Goal: Information Seeking & Learning: Learn about a topic

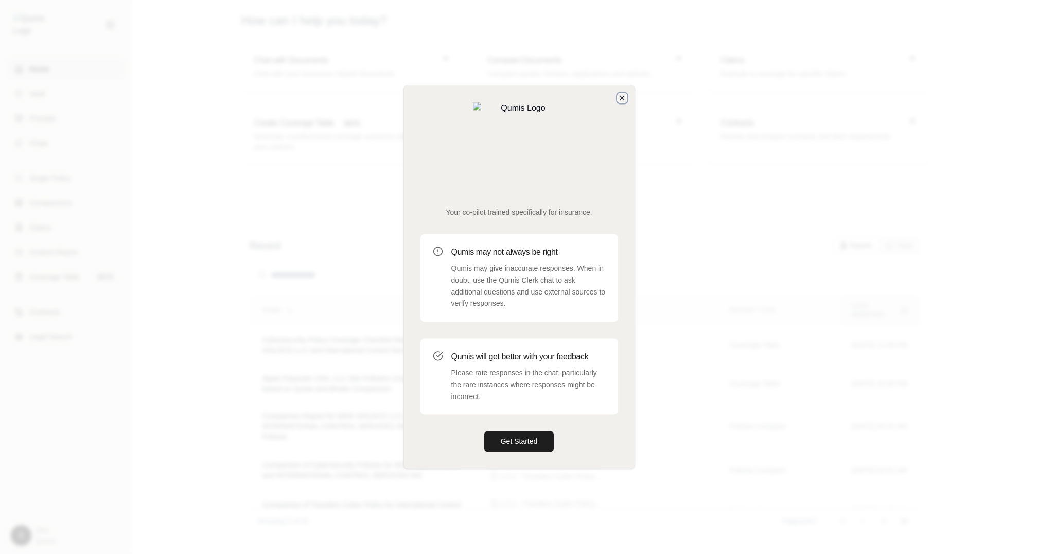
click at [619, 102] on icon "button" at bounding box center [622, 98] width 8 height 8
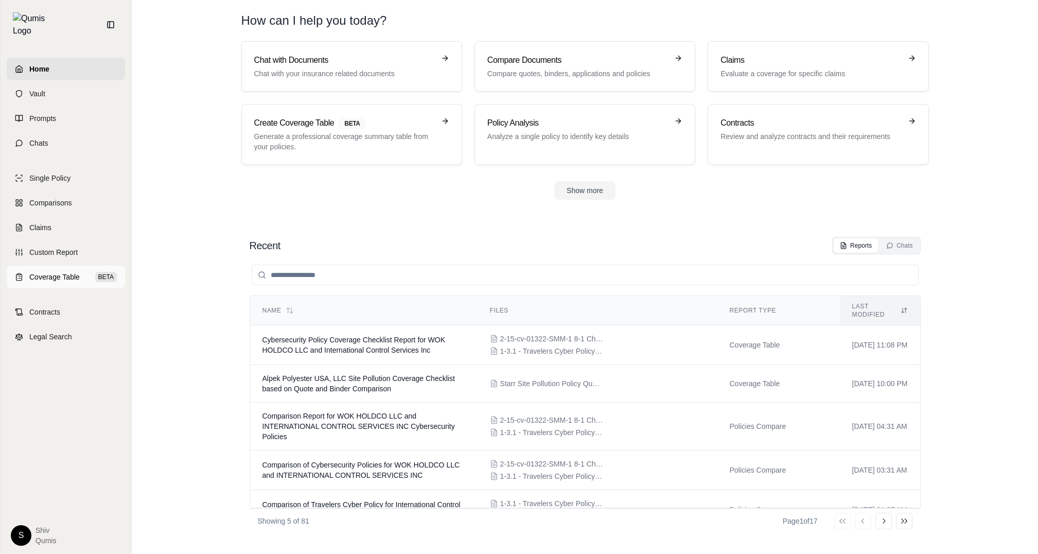
click at [48, 272] on span "Coverage Table" at bounding box center [54, 277] width 50 height 10
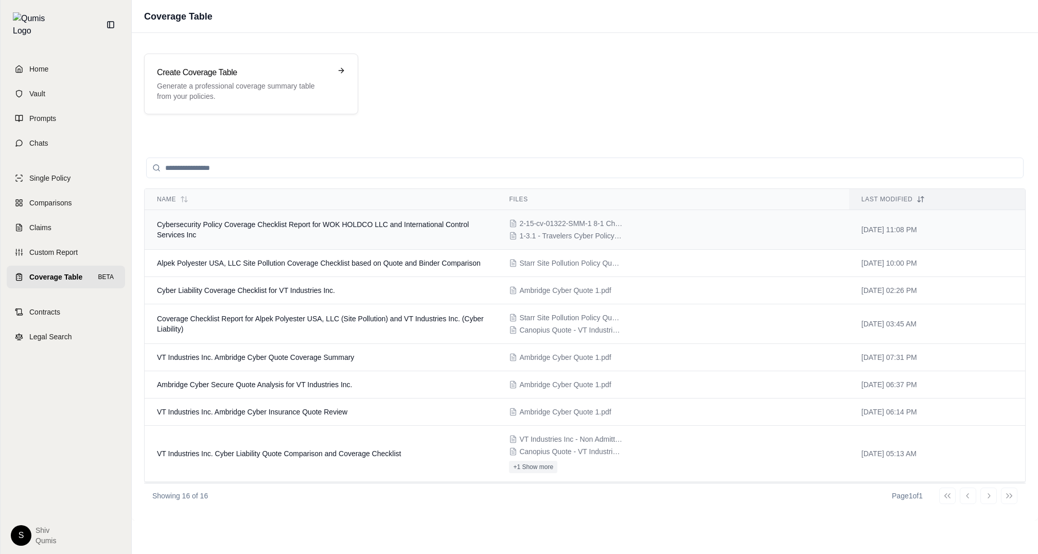
click at [267, 222] on span "Cybersecurity Policy Coverage Checklist Report for WOK HOLDCO LLC and Internati…" at bounding box center [313, 229] width 312 height 19
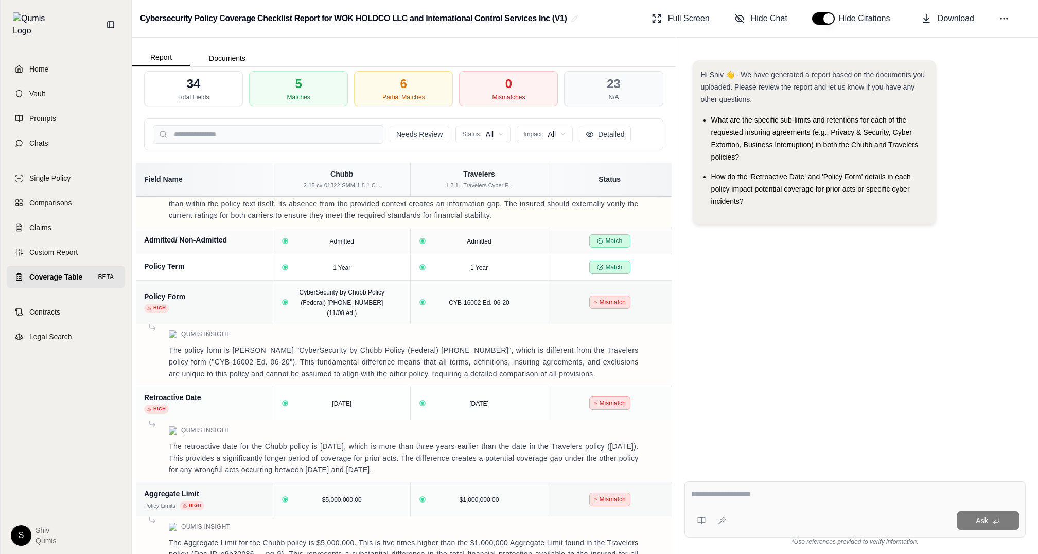
scroll to position [125, 0]
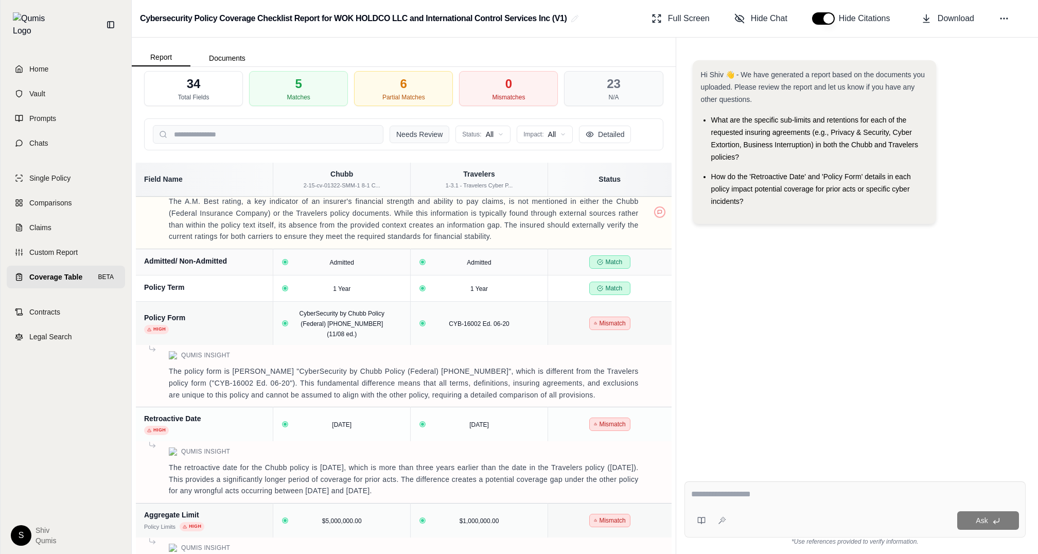
click at [424, 136] on button "Needs Review" at bounding box center [419, 134] width 60 height 17
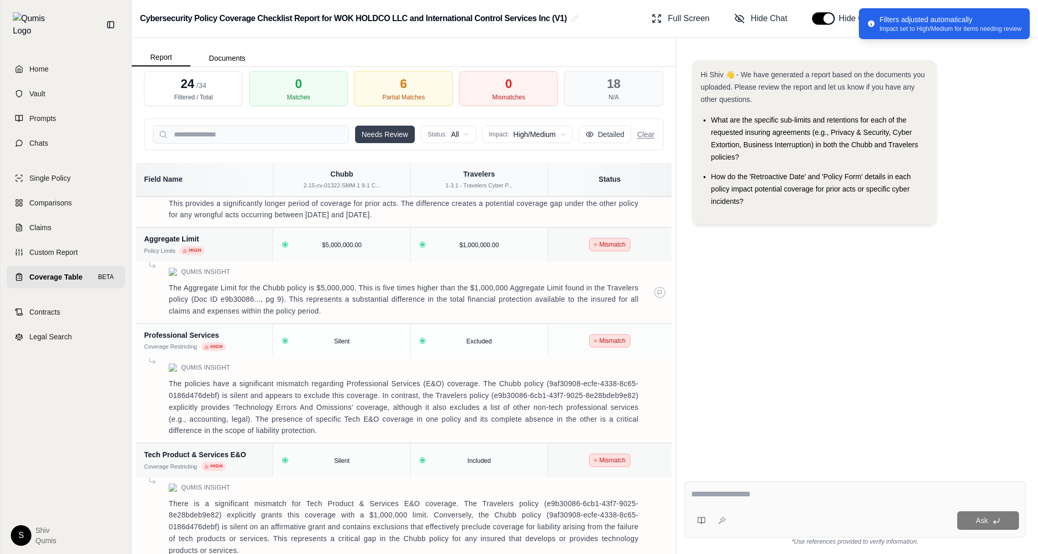
scroll to position [0, 0]
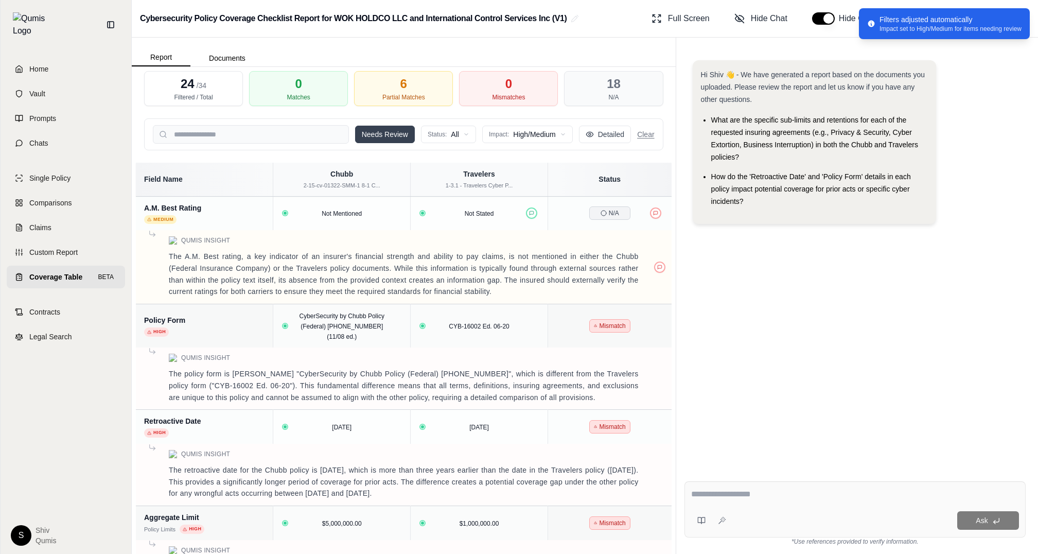
click at [1019, 15] on div "Filters adjusted automatically" at bounding box center [950, 19] width 142 height 10
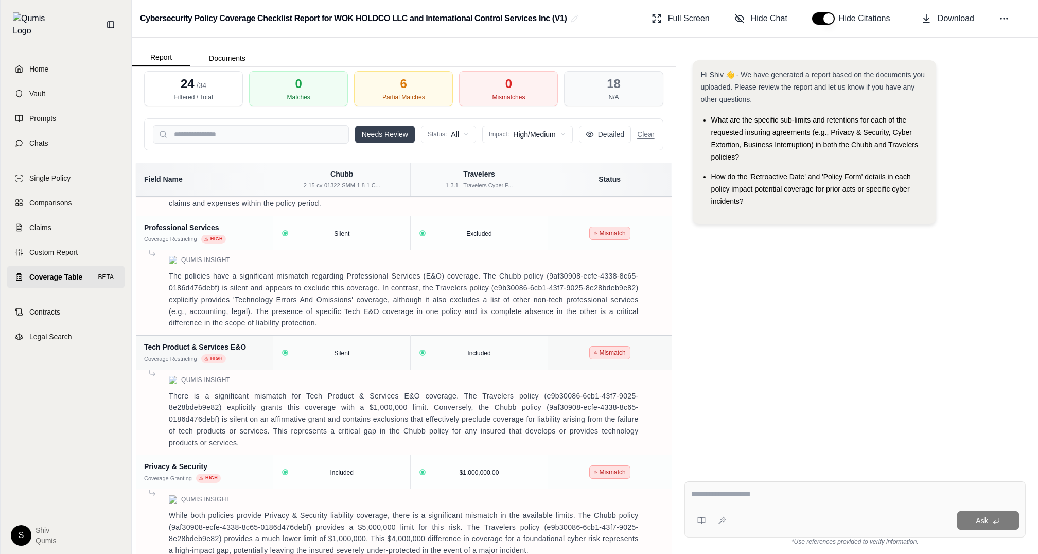
scroll to position [516, 0]
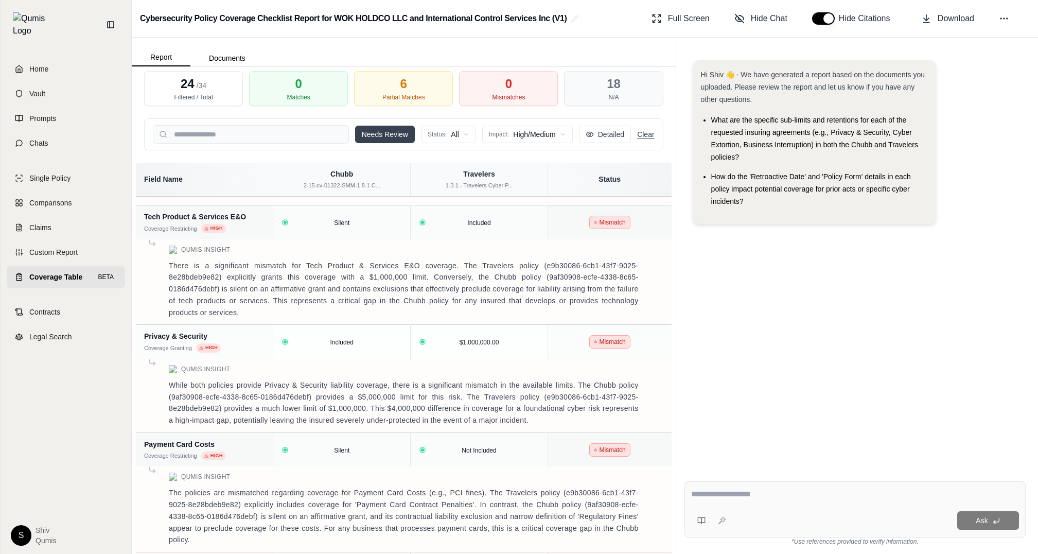
click at [647, 134] on button "Clear" at bounding box center [645, 134] width 17 height 10
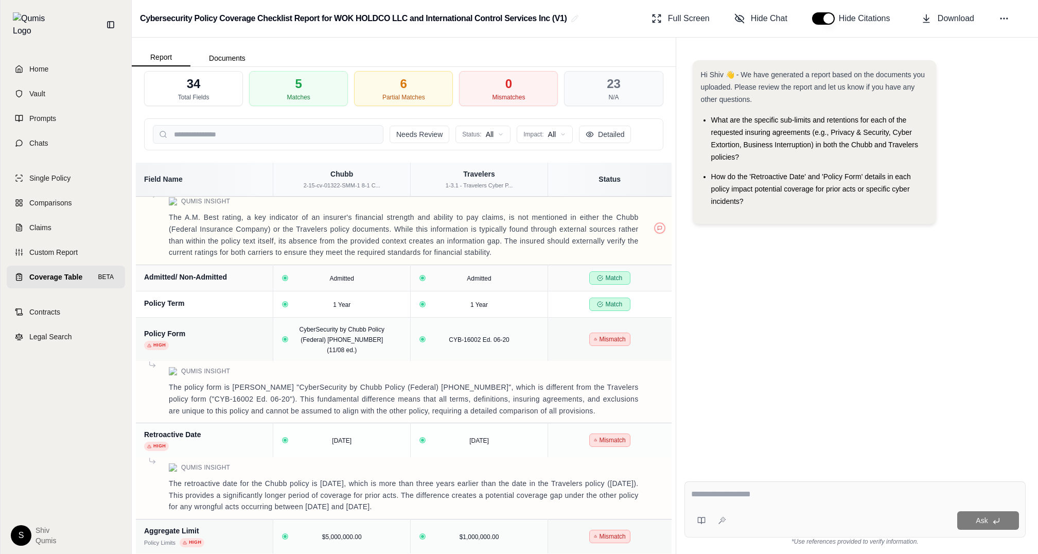
scroll to position [0, 0]
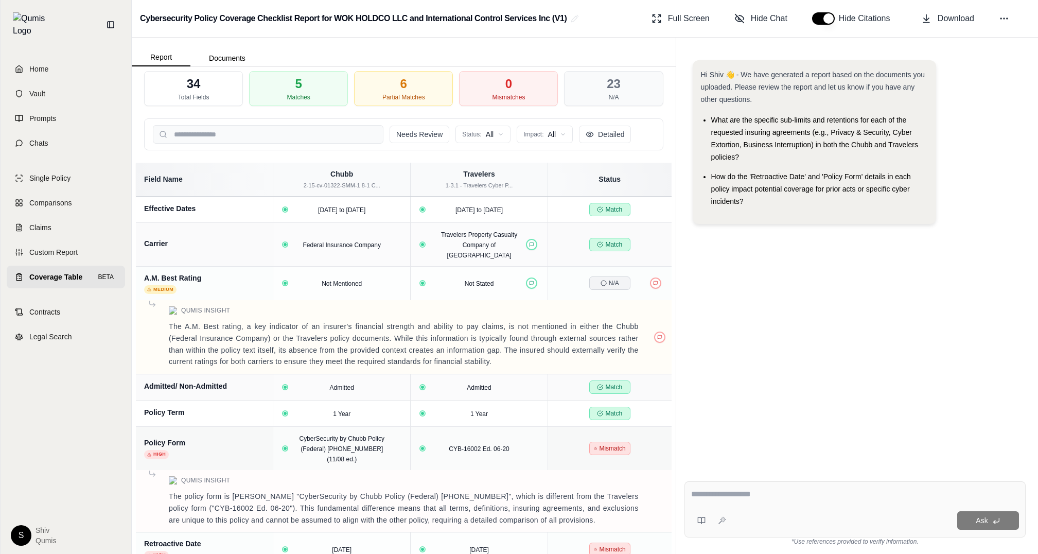
click at [611, 140] on div "Detailed" at bounding box center [605, 134] width 52 height 17
click at [611, 132] on span "Detailed" at bounding box center [611, 134] width 26 height 10
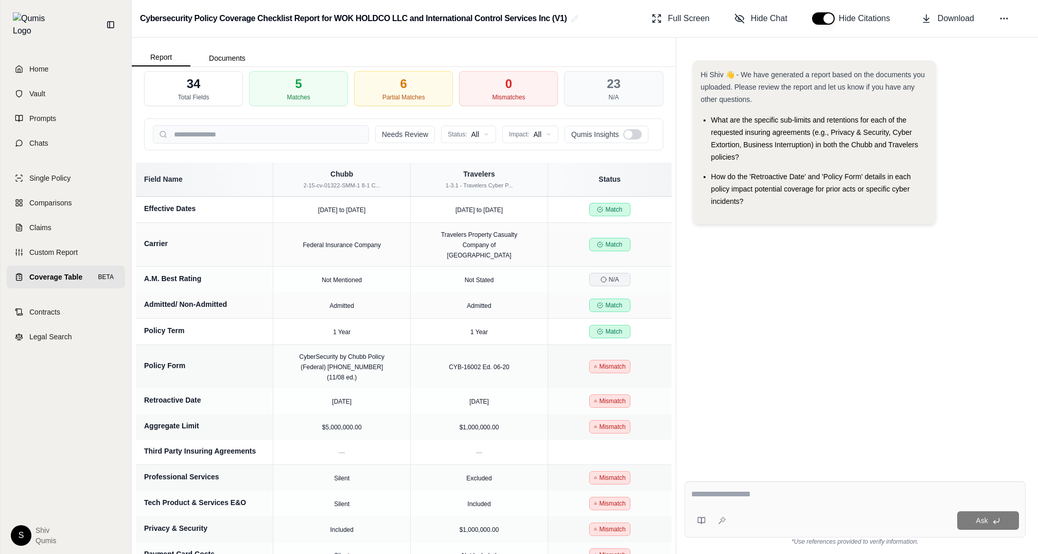
click at [630, 134] on div at bounding box center [628, 134] width 8 height 8
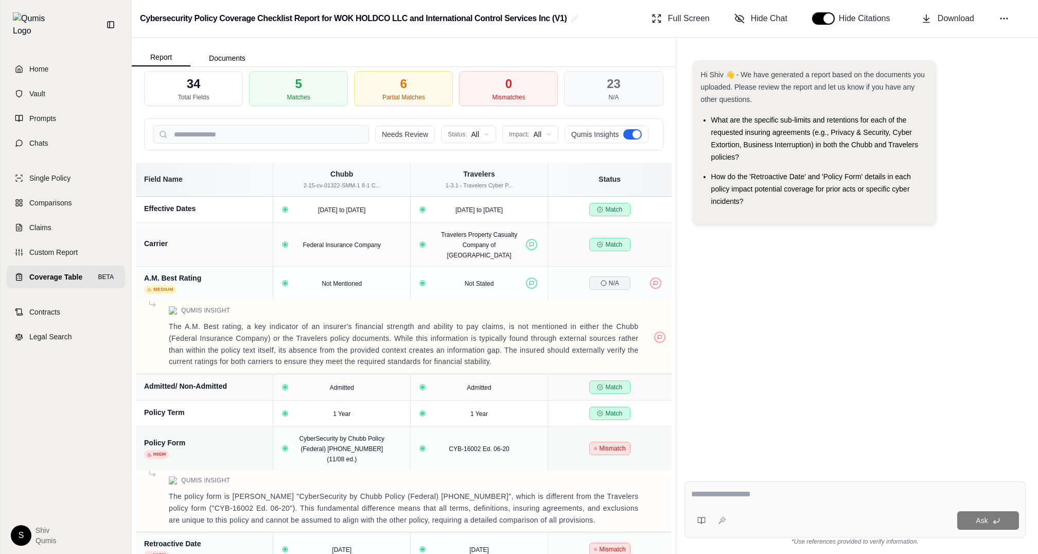
click at [628, 130] on div at bounding box center [632, 134] width 19 height 10
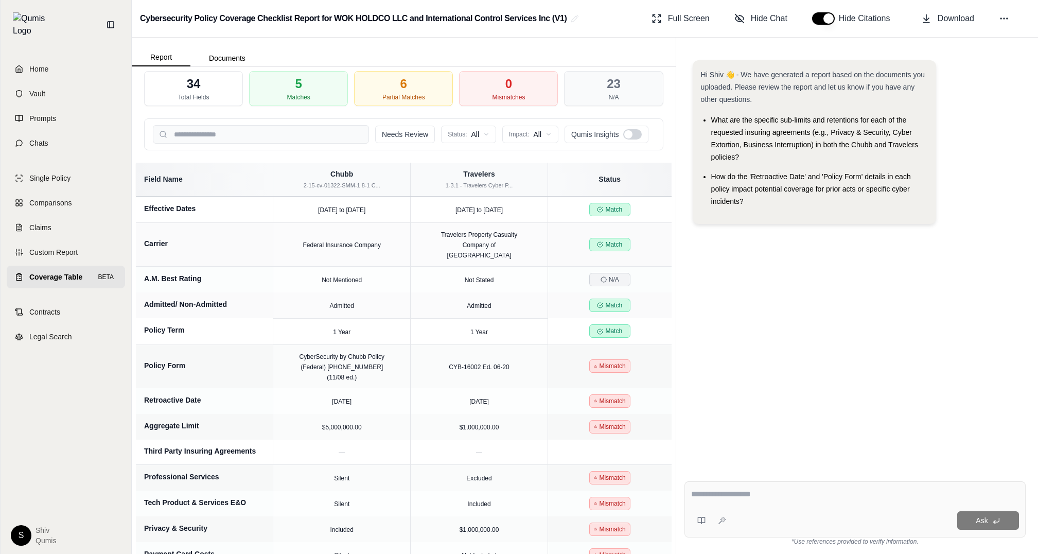
click at [628, 130] on div at bounding box center [628, 134] width 8 height 8
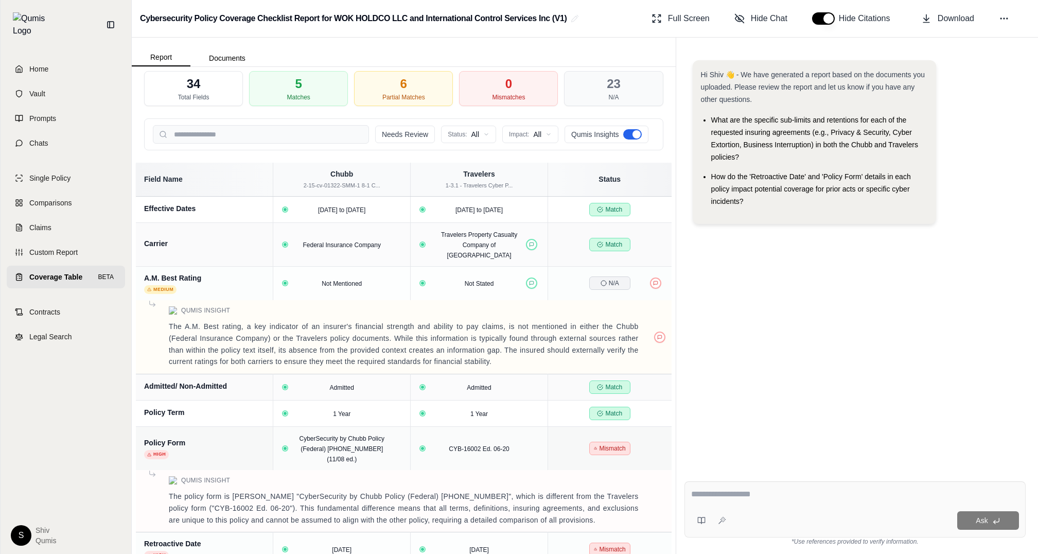
click at [628, 130] on div at bounding box center [632, 134] width 19 height 10
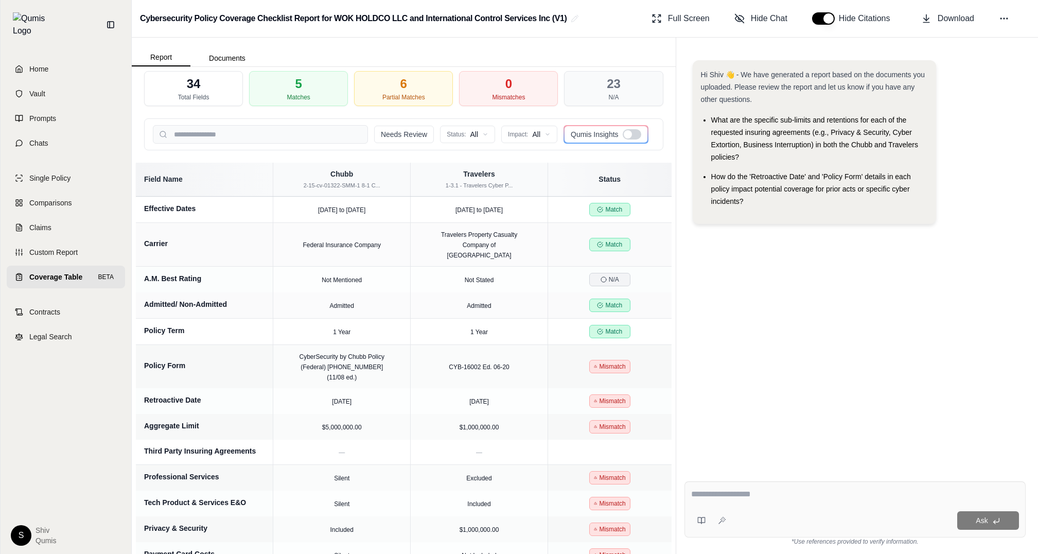
click at [632, 134] on div at bounding box center [631, 134] width 19 height 10
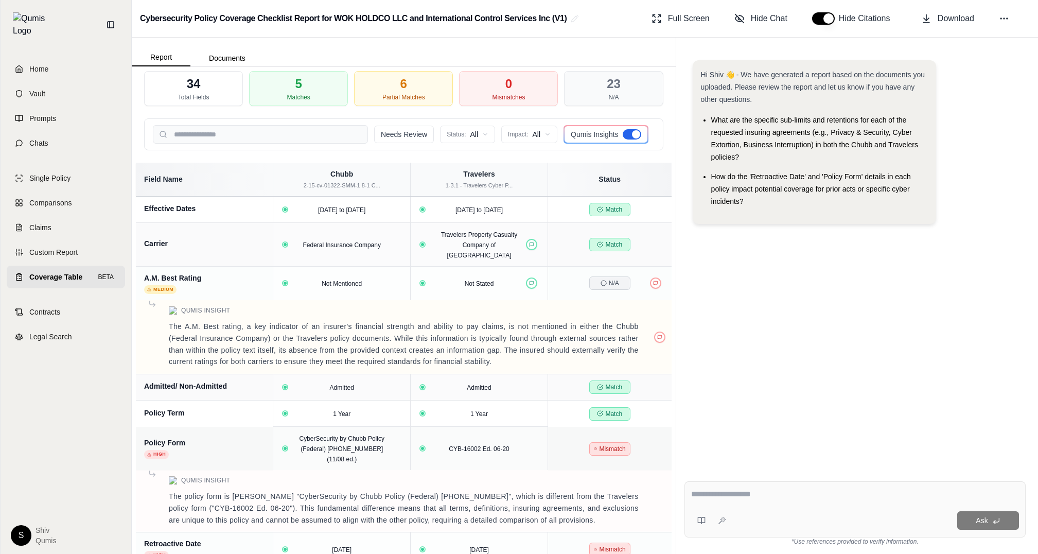
click at [632, 134] on div at bounding box center [636, 134] width 8 height 8
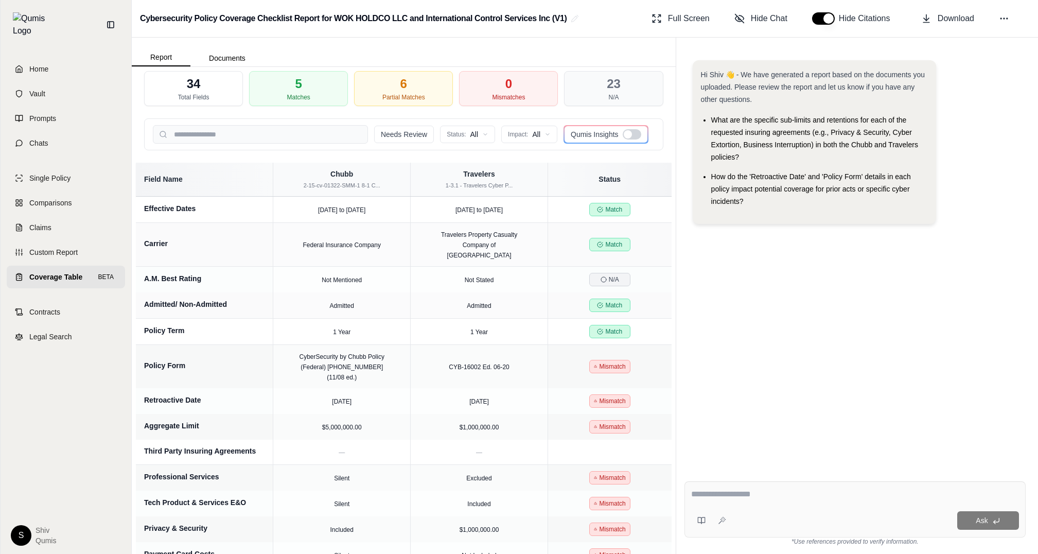
click at [632, 134] on div at bounding box center [631, 134] width 19 height 10
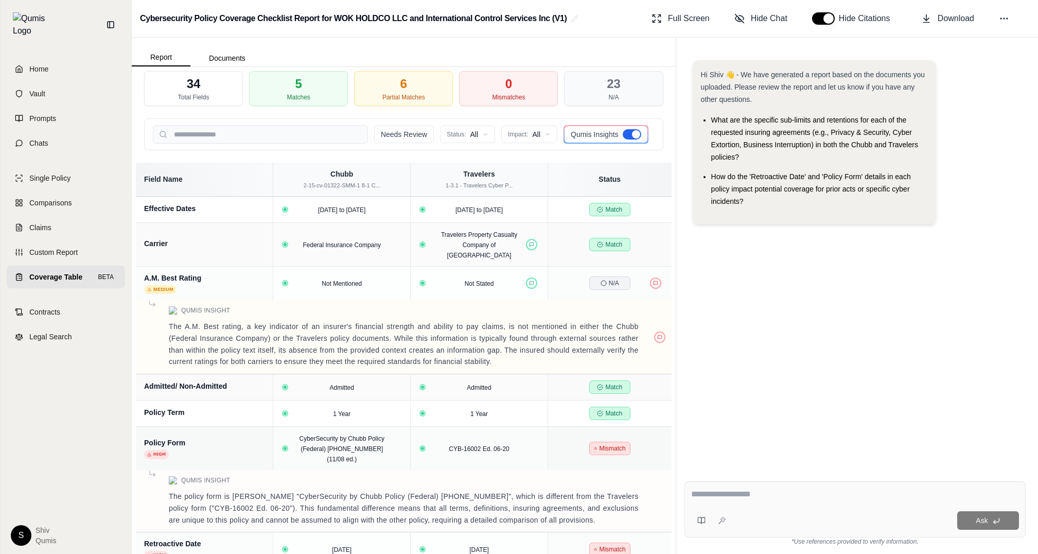
click at [635, 135] on div at bounding box center [636, 134] width 8 height 8
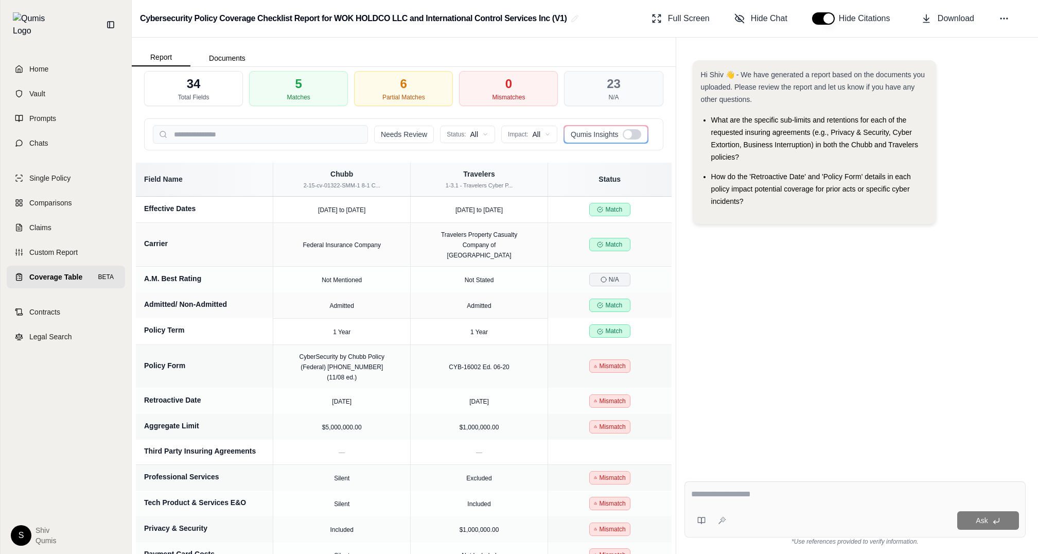
click at [635, 135] on div at bounding box center [631, 134] width 19 height 10
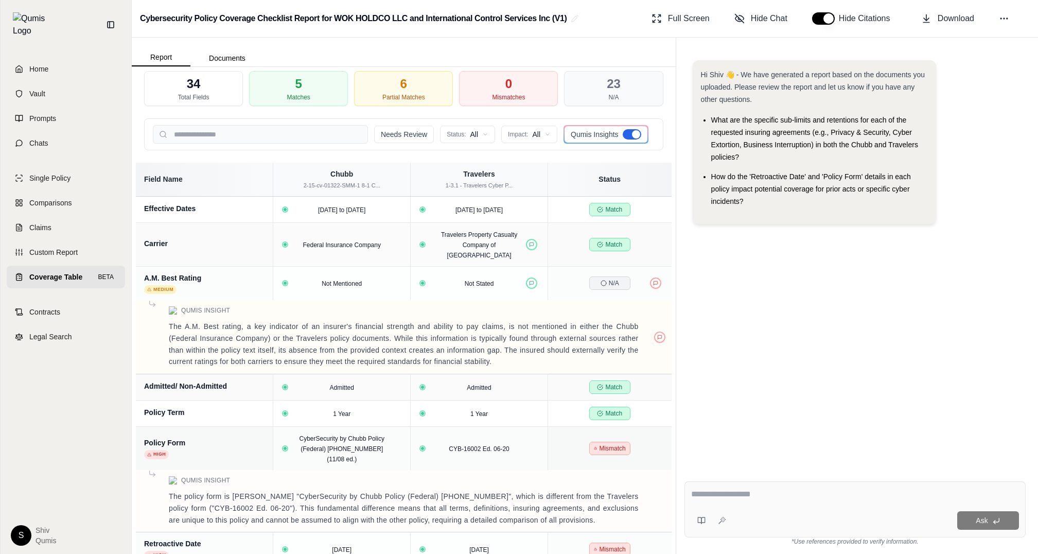
click at [635, 135] on div at bounding box center [636, 134] width 8 height 8
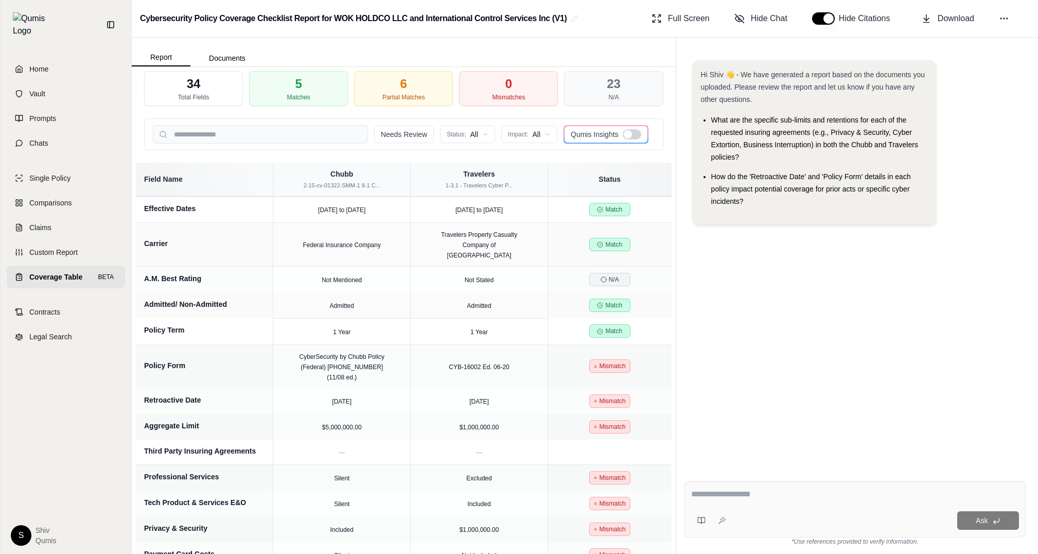
click at [635, 135] on div at bounding box center [631, 134] width 19 height 10
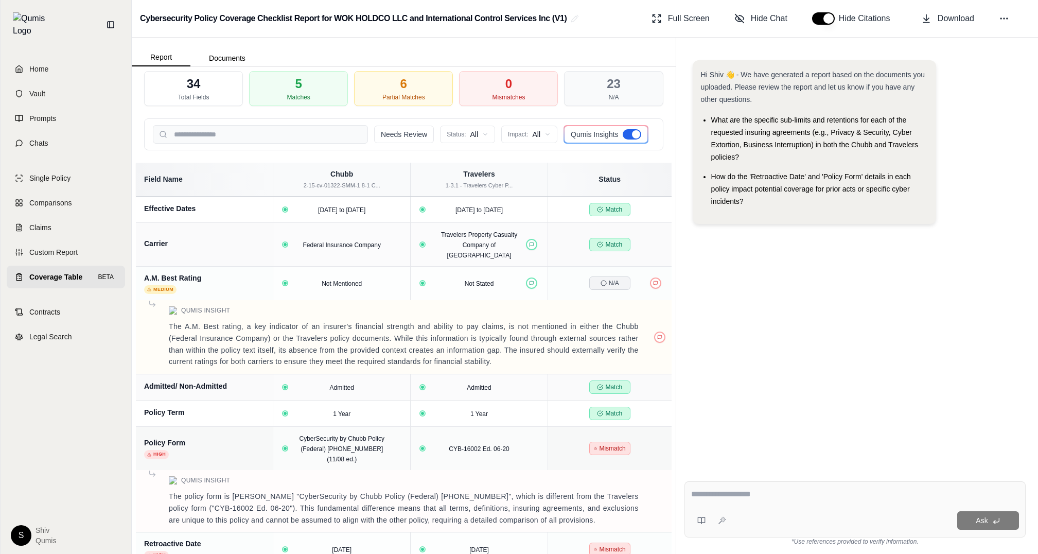
click at [635, 135] on div at bounding box center [636, 134] width 8 height 8
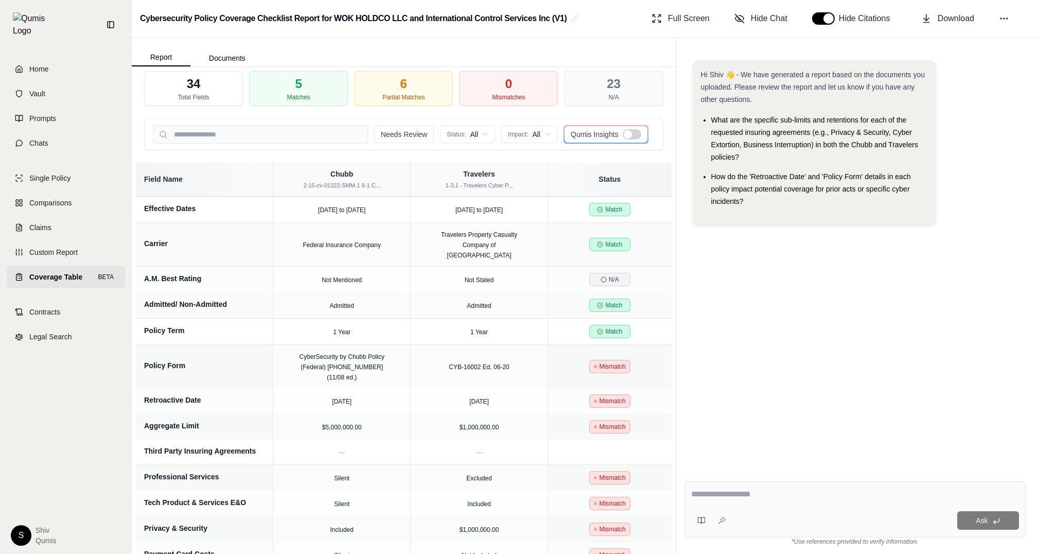
click at [632, 141] on div "Qumis Insights" at bounding box center [605, 134] width 83 height 16
click at [631, 133] on div at bounding box center [628, 134] width 8 height 8
